Goal: Information Seeking & Learning: Understand process/instructions

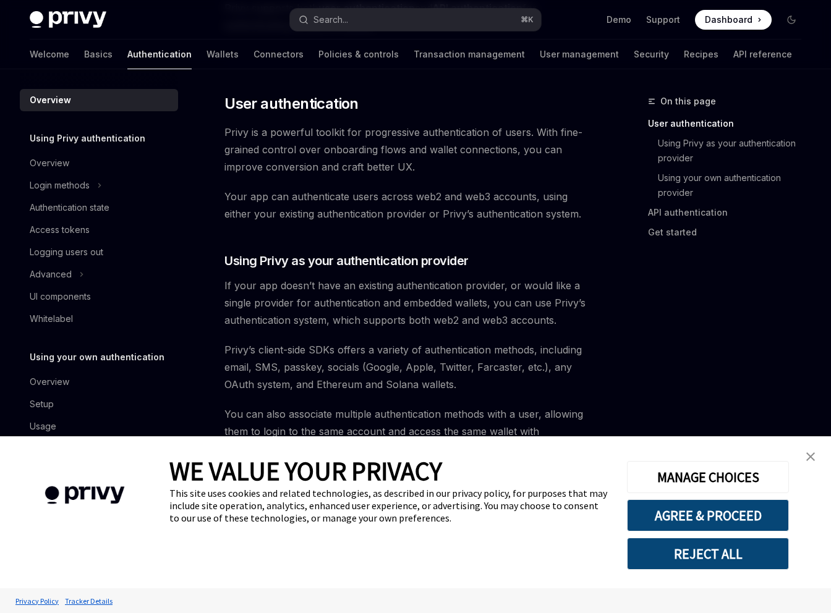
type textarea "*"
click at [692, 512] on button "AGREE & PROCEED" at bounding box center [708, 515] width 162 height 32
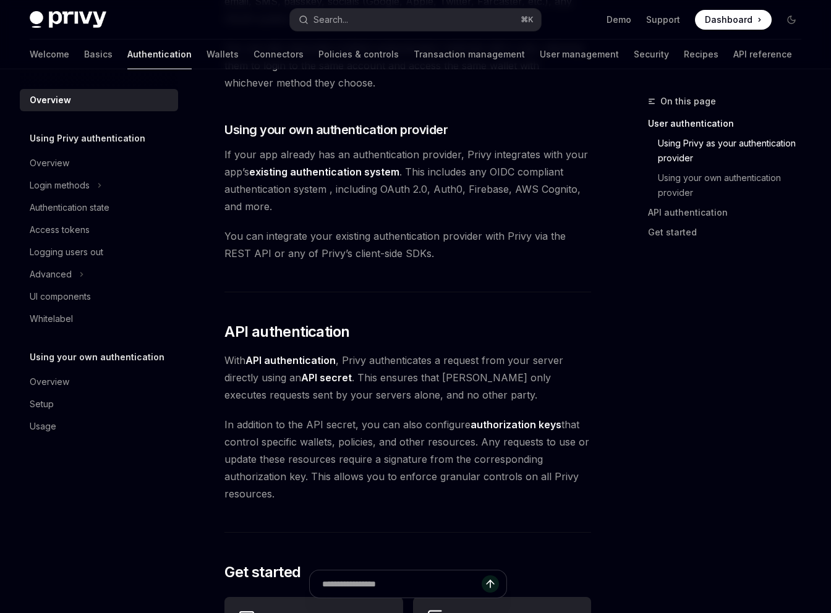
scroll to position [1051, 0]
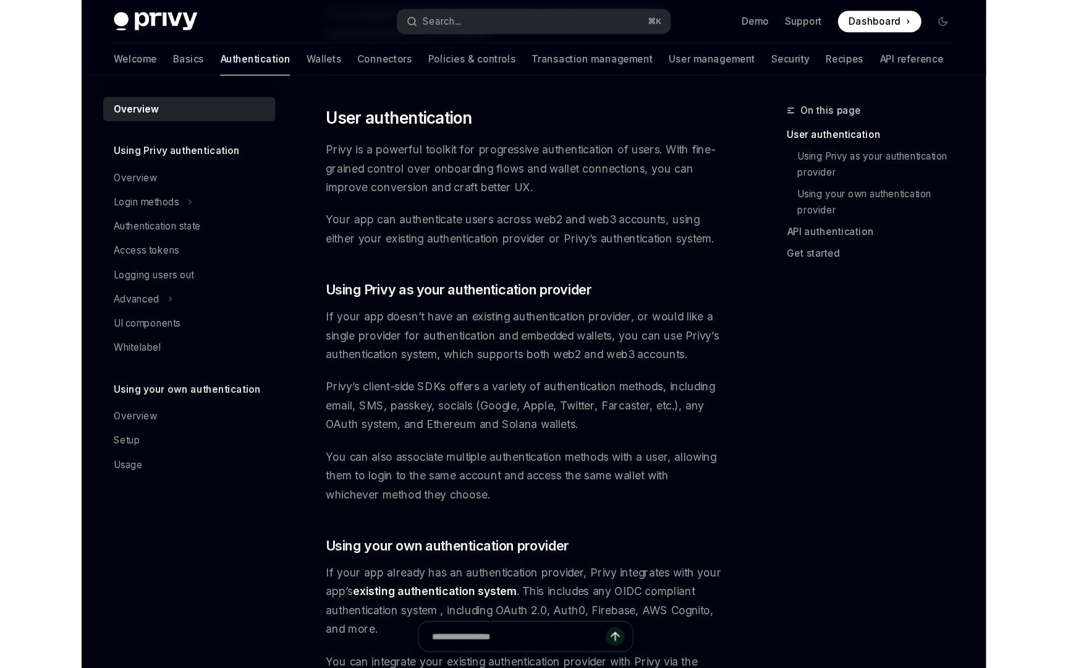
scroll to position [249, 0]
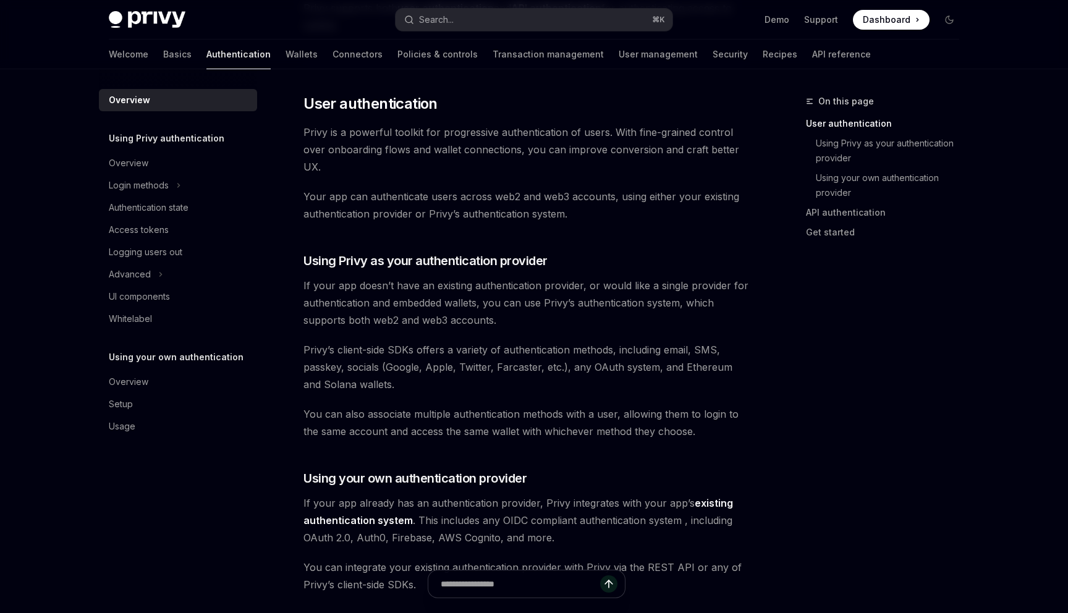
type textarea "*"
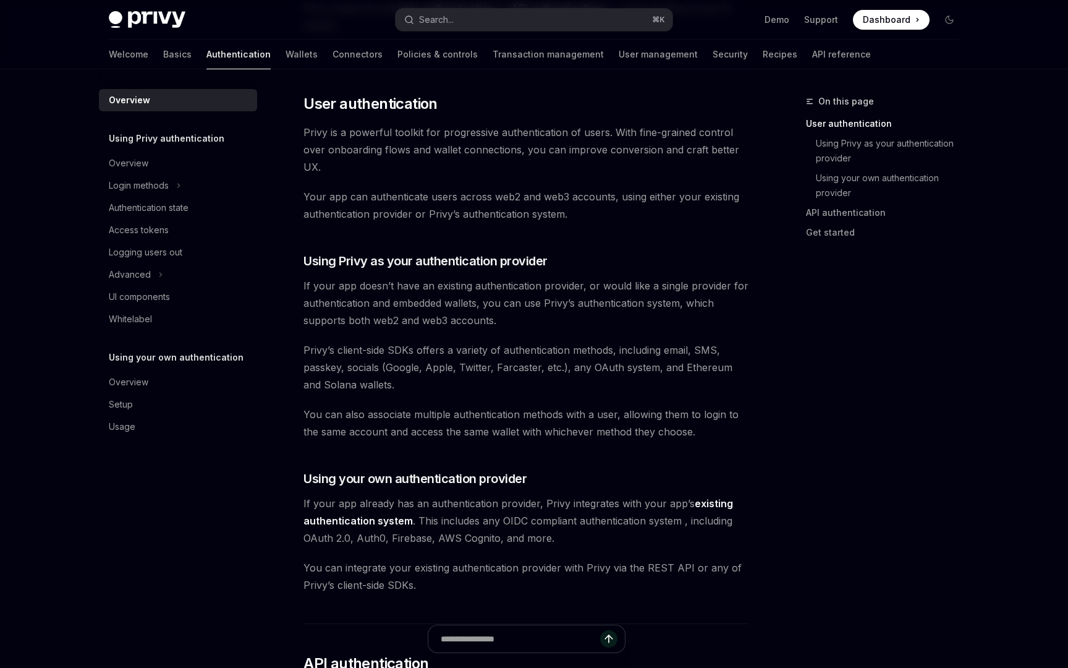
click at [649, 221] on span "Your app can authenticate users across web2 and web3 accounts, using either you…" at bounding box center [527, 205] width 446 height 35
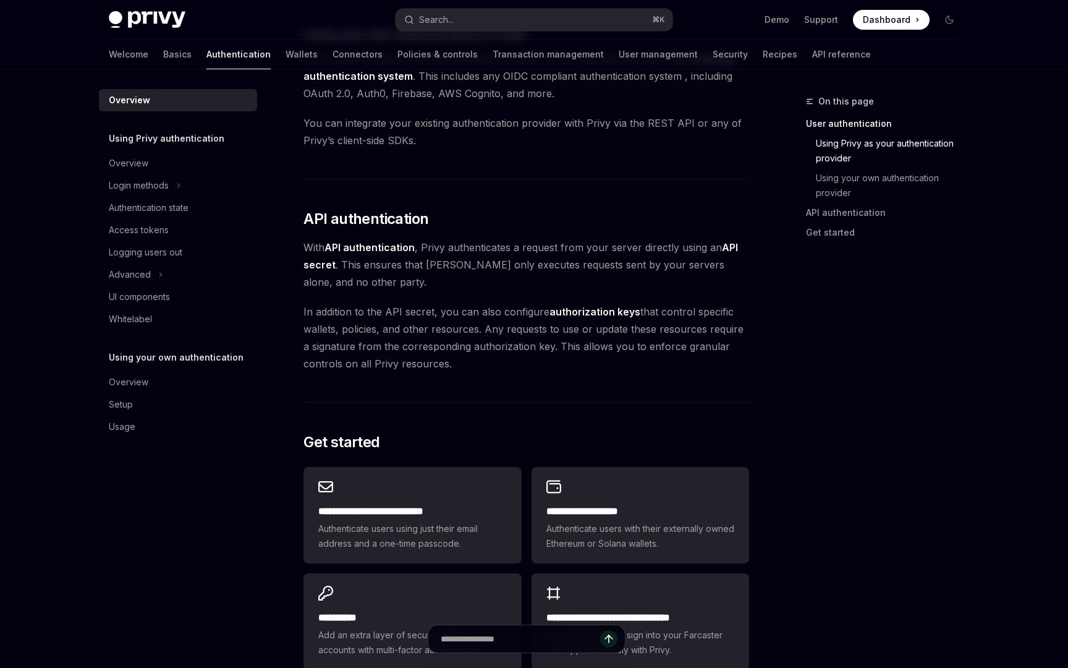
scroll to position [900, 0]
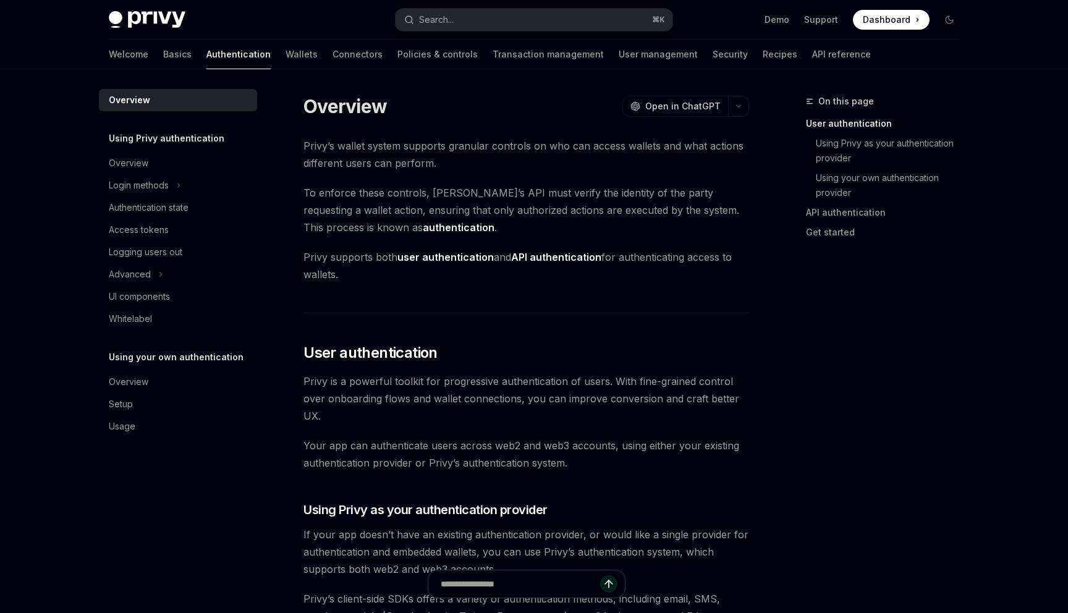
type textarea "*"
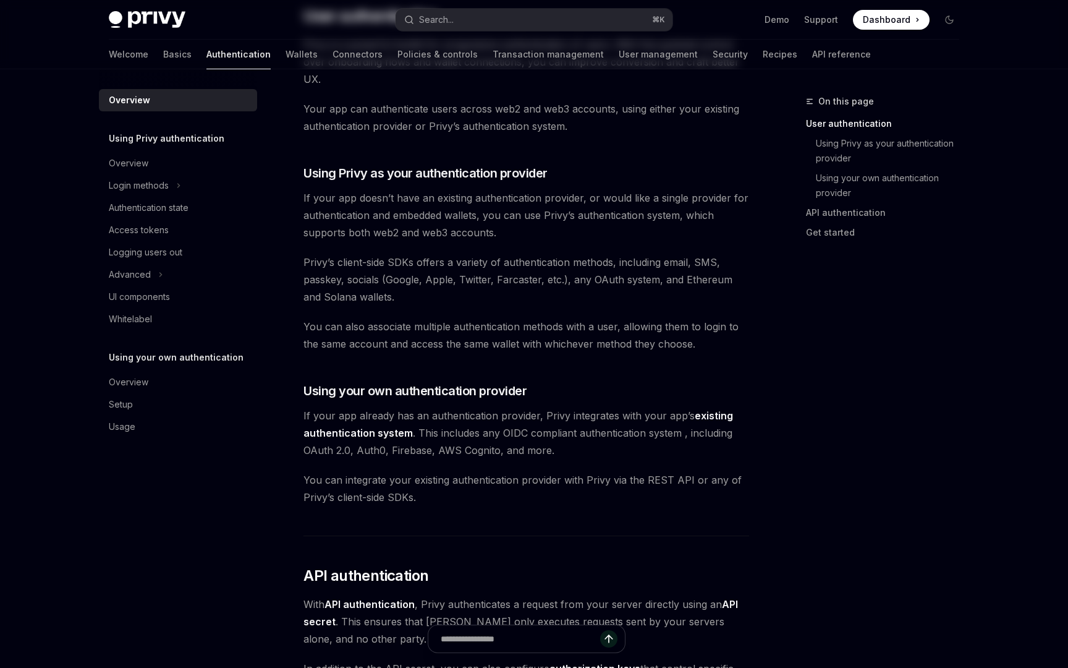
scroll to position [900, 0]
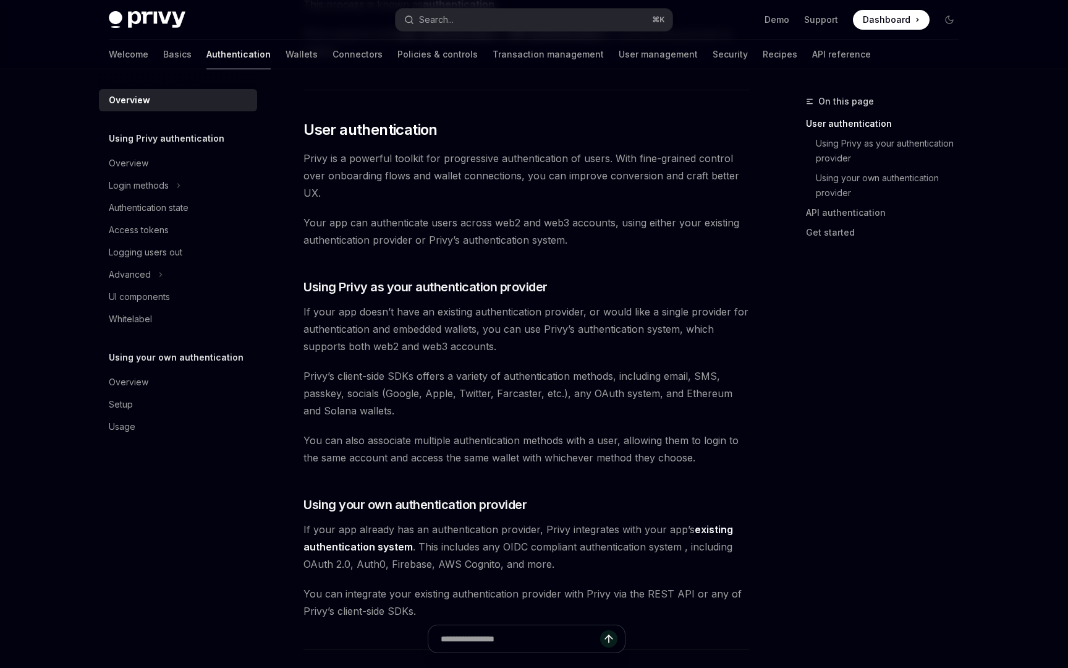
scroll to position [249, 0]
